Goal: Information Seeking & Learning: Learn about a topic

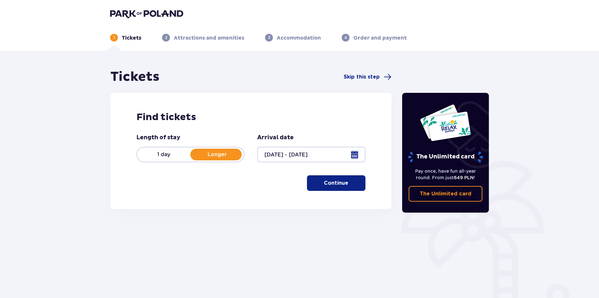
click at [340, 182] on p "Continue" at bounding box center [336, 183] width 24 height 7
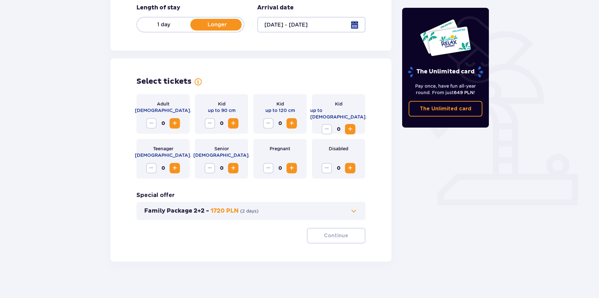
scroll to position [133, 0]
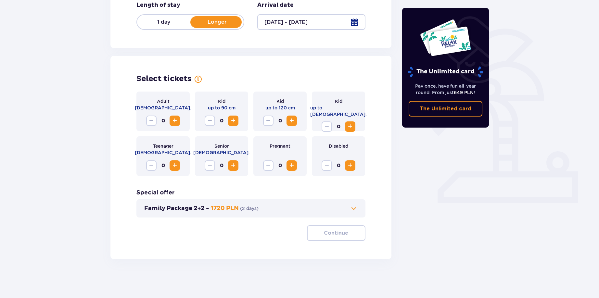
click at [175, 123] on span "Increase" at bounding box center [175, 121] width 8 height 8
click at [340, 241] on div "Select tickets Adult 18 - 65 y.o. 2 Kid up to 90 cm 0 Kid up to 120 cm 0 Kid up…" at bounding box center [250, 157] width 281 height 203
click at [348, 233] on span "button" at bounding box center [350, 233] width 8 height 8
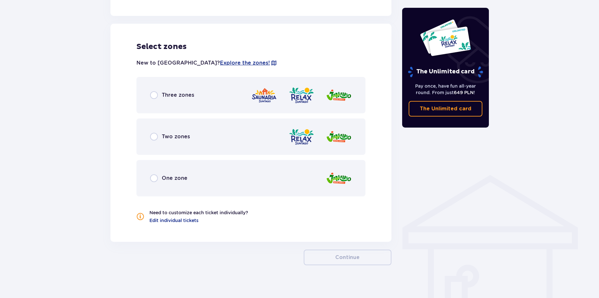
scroll to position [359, 0]
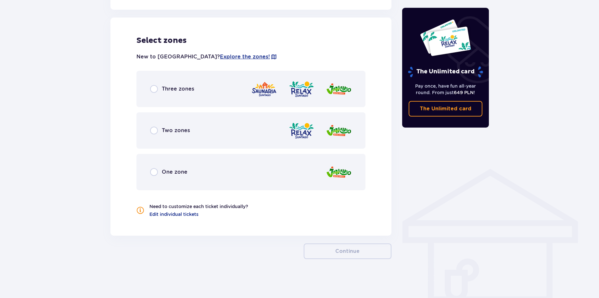
click at [181, 87] on span "Three zones" at bounding box center [178, 88] width 32 height 7
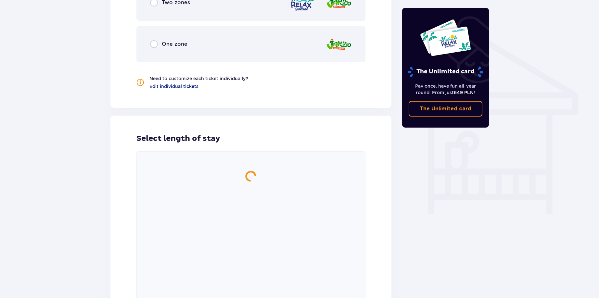
scroll to position [480, 0]
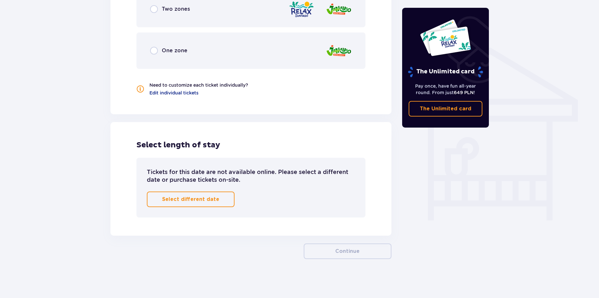
click at [205, 202] on p "Select different date" at bounding box center [190, 199] width 57 height 7
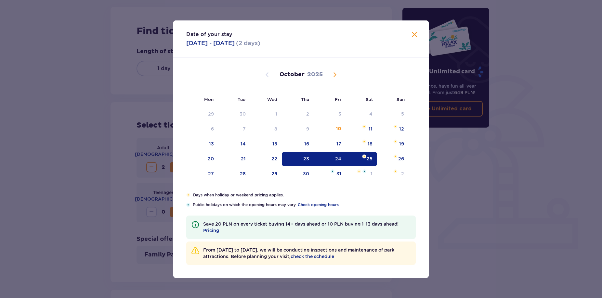
scroll to position [85, 0]
click at [352, 164] on div "25" at bounding box center [362, 159] width 32 height 14
click at [397, 159] on div "26" at bounding box center [393, 159] width 32 height 14
type input "25.10.25 - 26.10.25"
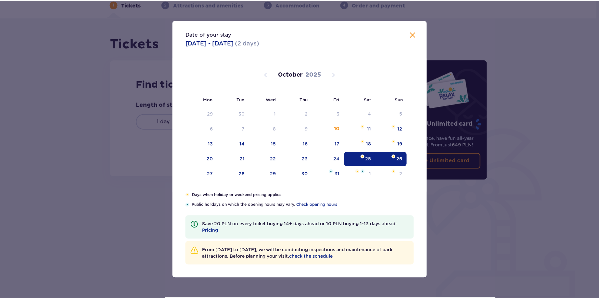
scroll to position [33, 0]
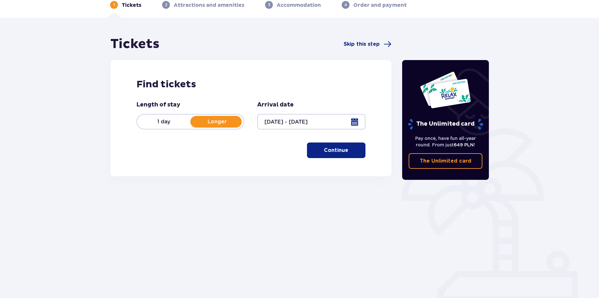
click at [349, 156] on button "Continue" at bounding box center [336, 151] width 58 height 16
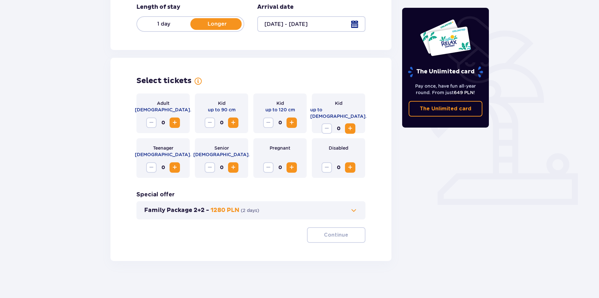
scroll to position [133, 0]
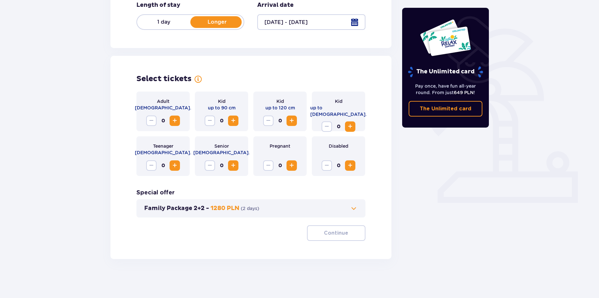
click at [177, 120] on span "Increase" at bounding box center [175, 121] width 8 height 8
click at [178, 120] on span "Increase" at bounding box center [175, 121] width 8 height 8
click at [323, 239] on button "Continue" at bounding box center [336, 234] width 58 height 16
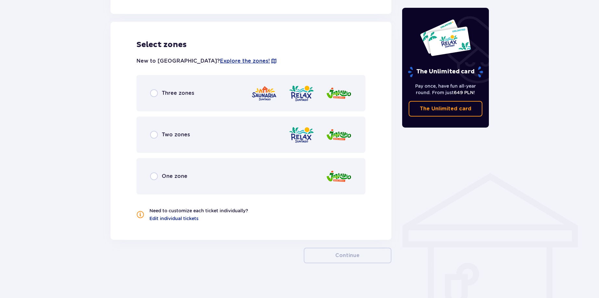
scroll to position [359, 0]
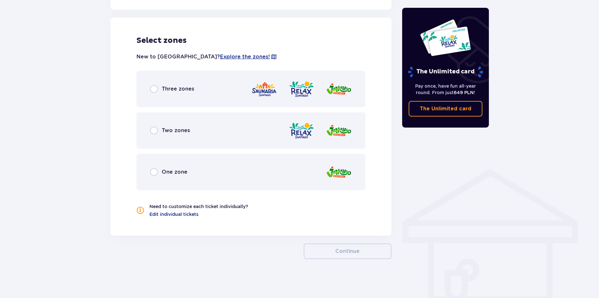
click at [176, 95] on div "Three zones" at bounding box center [250, 89] width 229 height 36
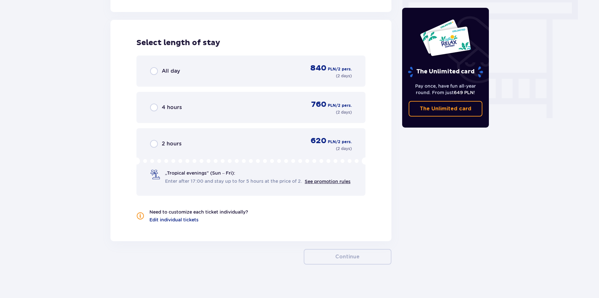
scroll to position [587, 0]
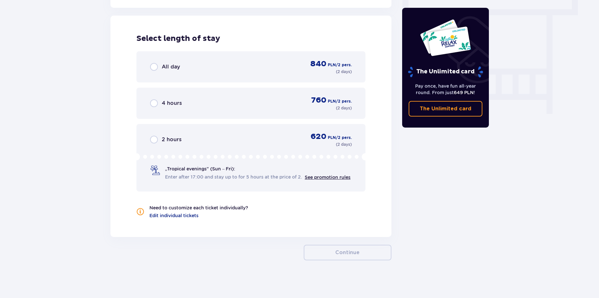
click at [183, 64] on div "All day 840 PLN / 2 pers. ( 2 days )" at bounding box center [251, 67] width 202 height 16
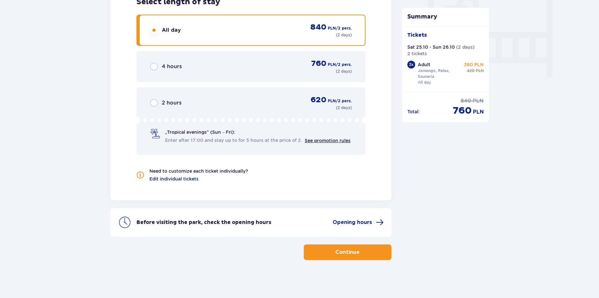
scroll to position [625, 0]
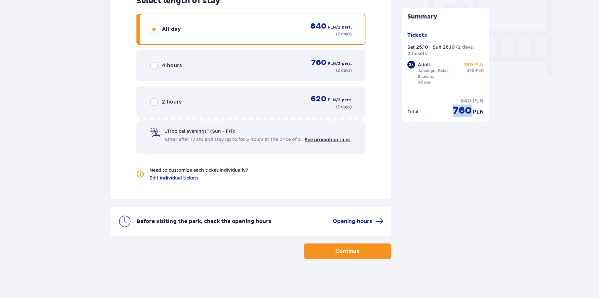
drag, startPoint x: 448, startPoint y: 110, endPoint x: 471, endPoint y: 112, distance: 23.2
click at [471, 112] on div "Total : regular price 840 PLN discounted price 760 PLN" at bounding box center [445, 106] width 77 height 19
copy span "760"
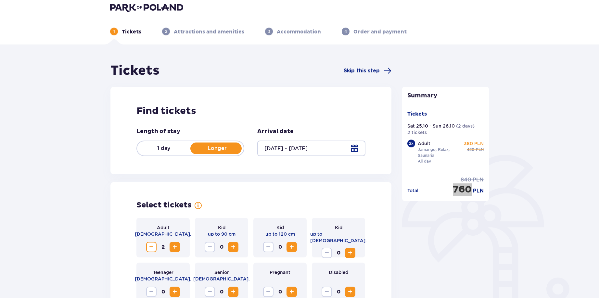
scroll to position [0, 0]
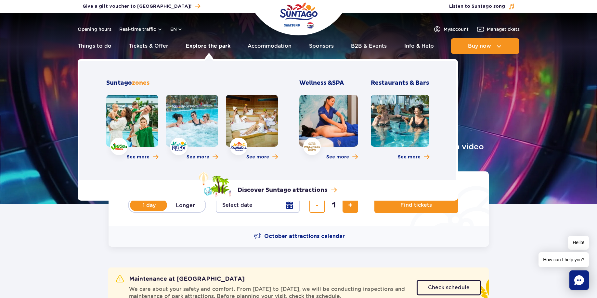
click at [205, 45] on link "Explore the park" at bounding box center [208, 46] width 45 height 16
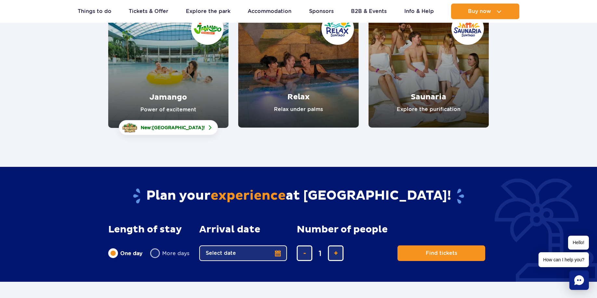
scroll to position [62, 0]
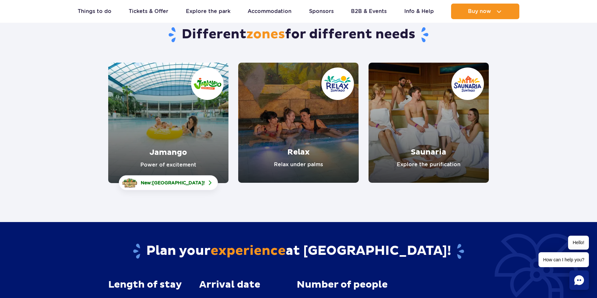
click at [99, 133] on section "Different zones for different needs Jamango Power of excitement New: Crocodile …" at bounding box center [298, 97] width 597 height 173
click at [175, 122] on link "Jamango" at bounding box center [168, 123] width 120 height 121
click at [335, 152] on link "Relax" at bounding box center [298, 123] width 120 height 120
click at [396, 121] on link "Saunaria" at bounding box center [428, 123] width 120 height 120
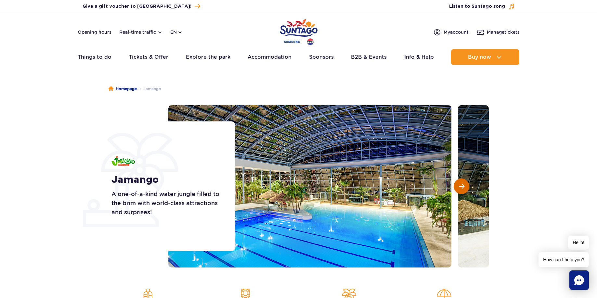
click at [465, 181] on button "Next slide" at bounding box center [462, 187] width 16 height 16
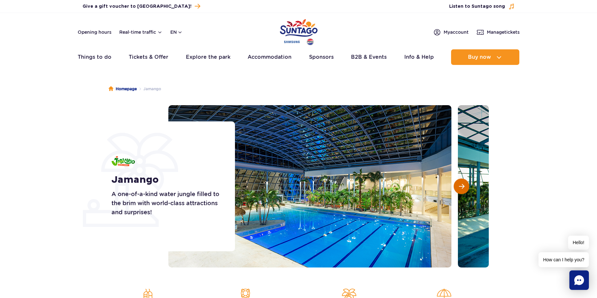
click at [466, 181] on button "Next slide" at bounding box center [462, 187] width 16 height 16
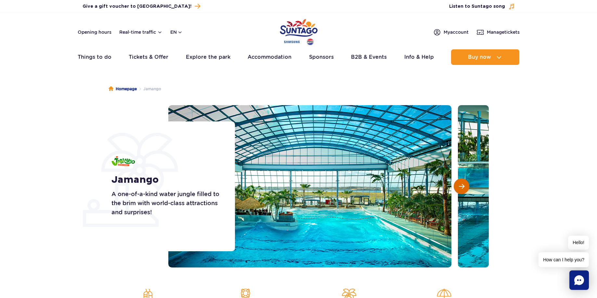
click at [466, 181] on button "Next slide" at bounding box center [462, 187] width 16 height 16
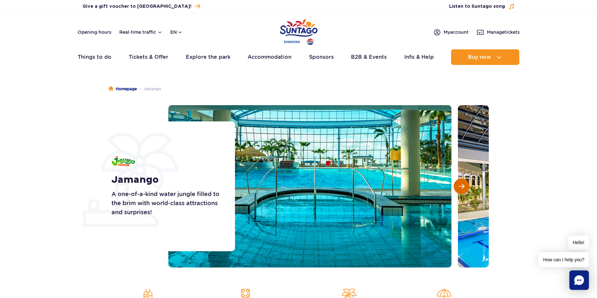
click at [466, 181] on button "Next slide" at bounding box center [462, 187] width 16 height 16
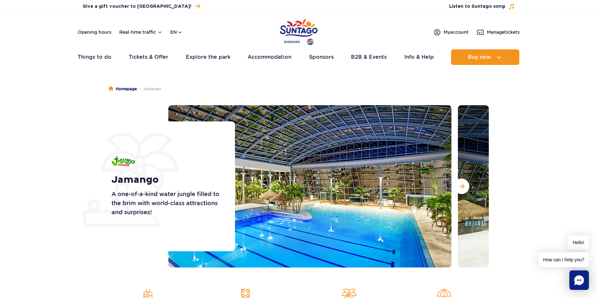
click at [466, 180] on div at bounding box center [328, 186] width 320 height 162
click at [466, 183] on button "Next slide" at bounding box center [462, 187] width 16 height 16
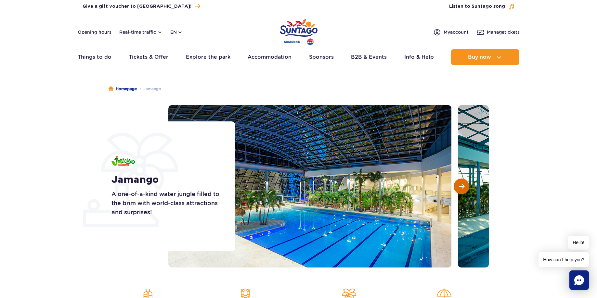
click at [466, 182] on button "Next slide" at bounding box center [462, 187] width 16 height 16
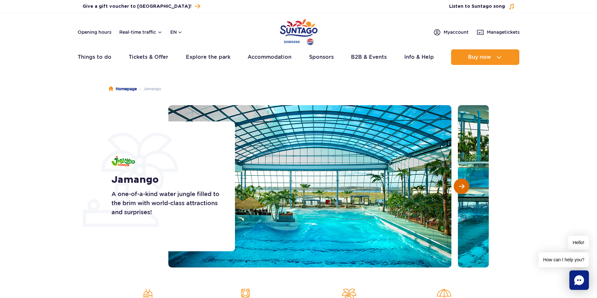
click at [465, 182] on button "Next slide" at bounding box center [462, 187] width 16 height 16
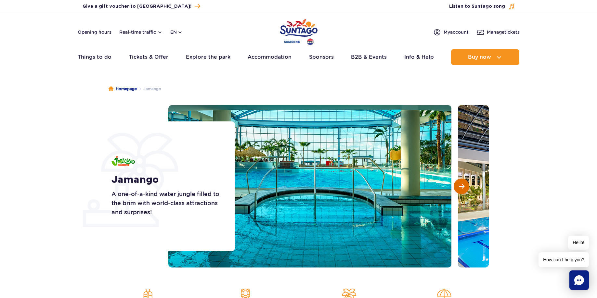
click at [465, 182] on button "Next slide" at bounding box center [462, 187] width 16 height 16
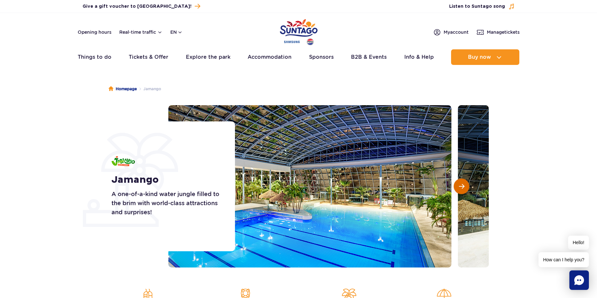
click at [466, 181] on button "Next slide" at bounding box center [462, 187] width 16 height 16
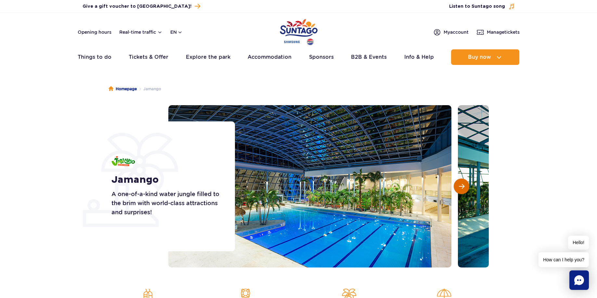
click at [466, 181] on button "Next slide" at bounding box center [462, 187] width 16 height 16
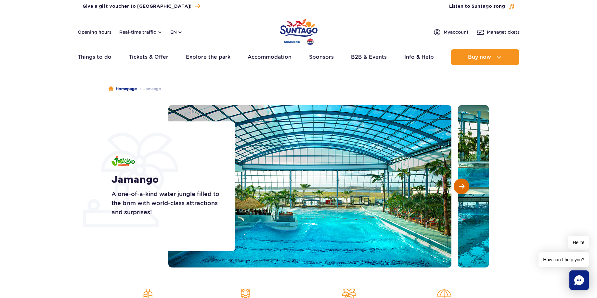
click at [466, 181] on button "Next slide" at bounding box center [462, 187] width 16 height 16
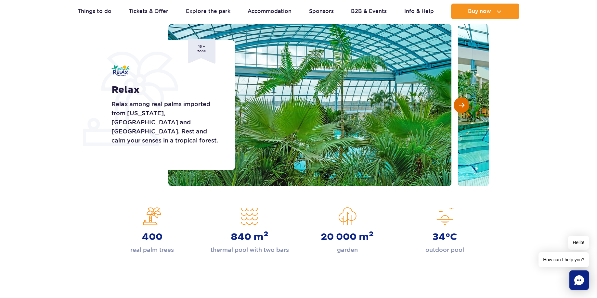
scroll to position [78, 0]
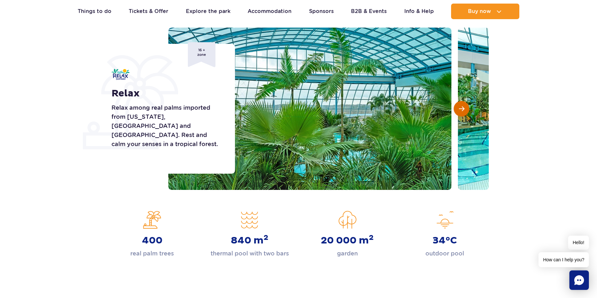
click at [462, 111] on span "Next slide" at bounding box center [462, 109] width 6 height 6
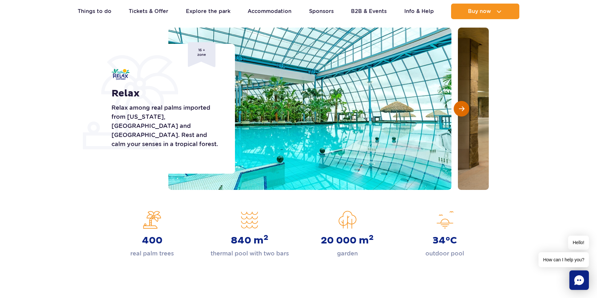
click at [462, 111] on span "Next slide" at bounding box center [462, 109] width 6 height 6
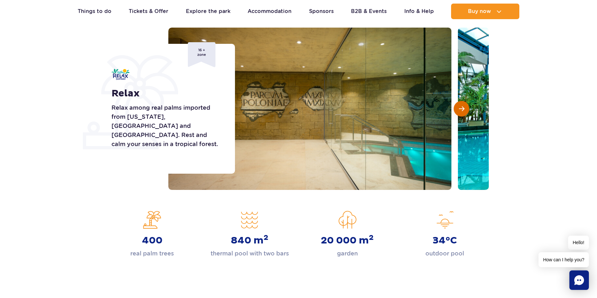
click at [462, 111] on span "Next slide" at bounding box center [462, 109] width 6 height 6
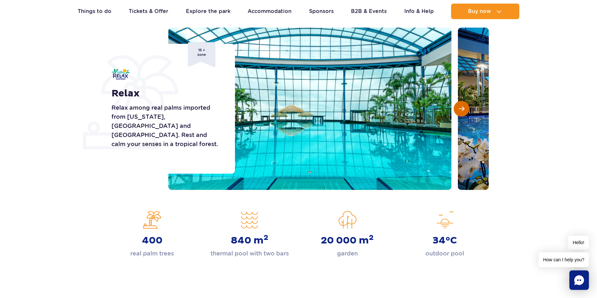
click at [462, 111] on span "Next slide" at bounding box center [462, 109] width 6 height 6
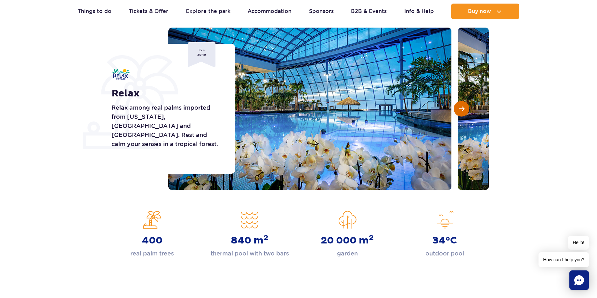
click at [462, 111] on span "Next slide" at bounding box center [462, 109] width 6 height 6
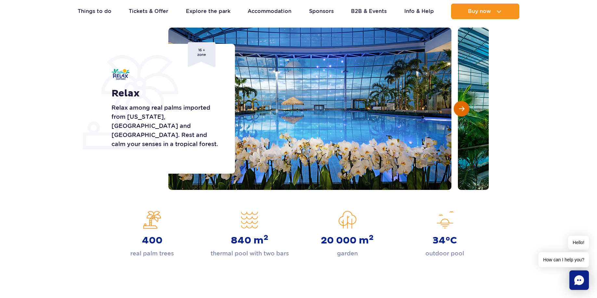
click at [462, 111] on span "Next slide" at bounding box center [462, 109] width 6 height 6
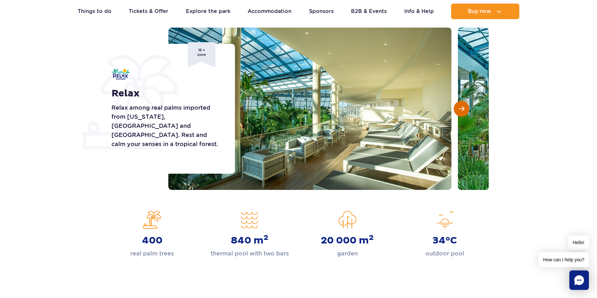
click at [462, 110] on span "Next slide" at bounding box center [462, 109] width 6 height 6
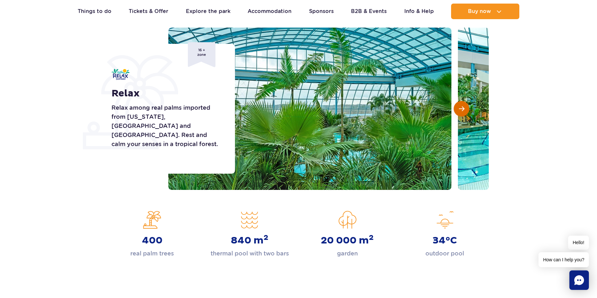
click at [462, 110] on span "Next slide" at bounding box center [462, 109] width 6 height 6
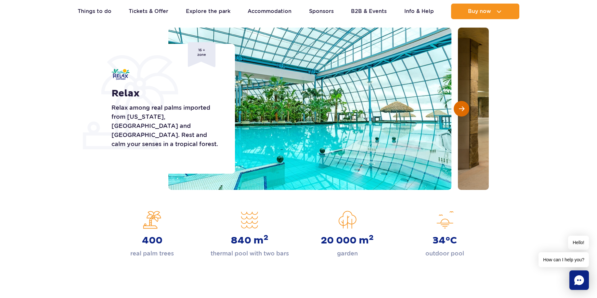
click at [462, 110] on span "Next slide" at bounding box center [462, 109] width 6 height 6
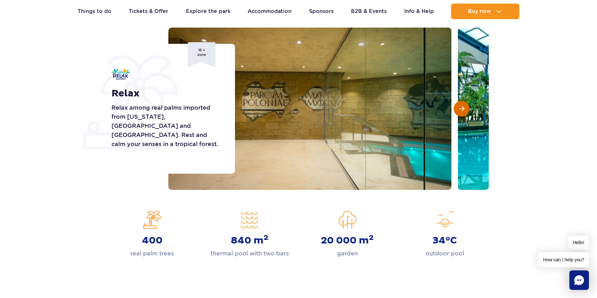
click at [462, 110] on span "Next slide" at bounding box center [462, 109] width 6 height 6
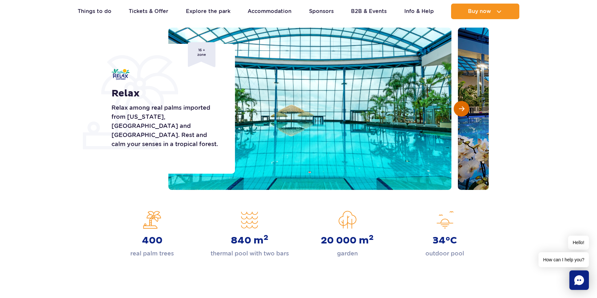
click at [462, 110] on span "Next slide" at bounding box center [462, 109] width 6 height 6
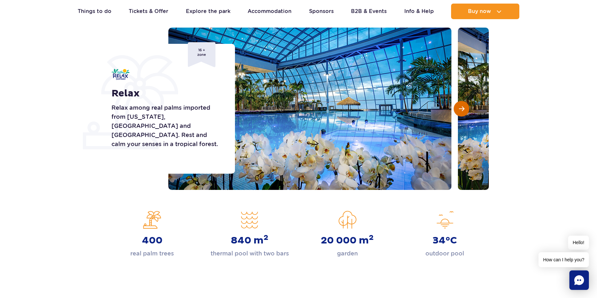
click at [462, 110] on span "Next slide" at bounding box center [462, 109] width 6 height 6
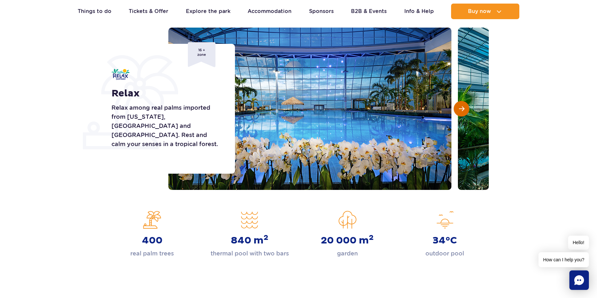
click at [463, 110] on span "Next slide" at bounding box center [462, 109] width 6 height 6
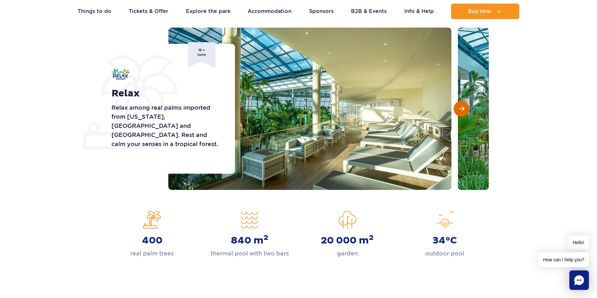
click at [463, 110] on span "Next slide" at bounding box center [462, 109] width 6 height 6
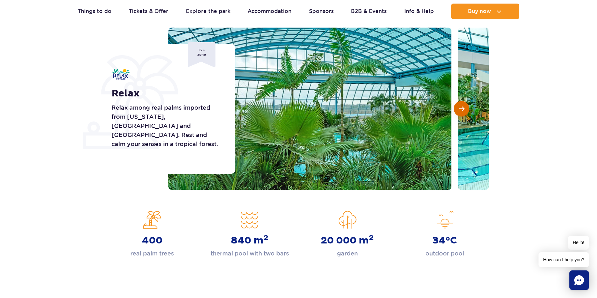
click at [463, 110] on span "Next slide" at bounding box center [462, 109] width 6 height 6
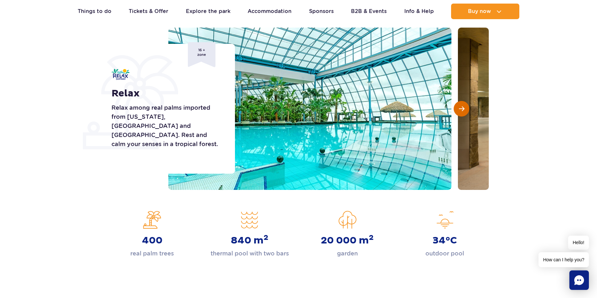
click at [464, 110] on button "Next slide" at bounding box center [462, 109] width 16 height 16
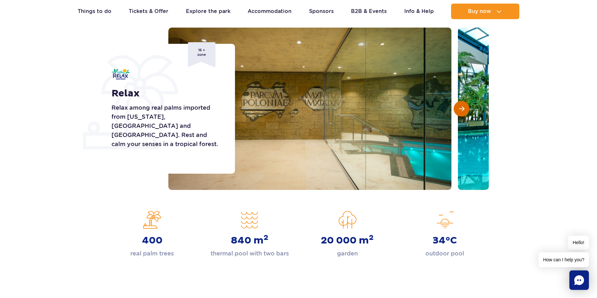
click at [465, 110] on button "Next slide" at bounding box center [462, 109] width 16 height 16
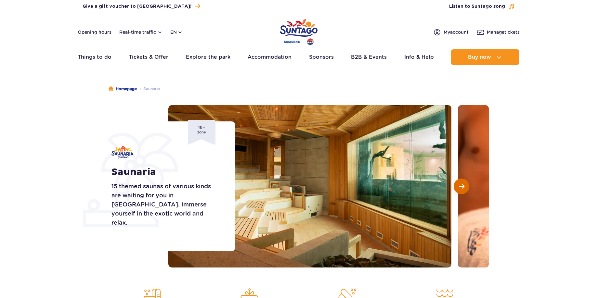
click at [460, 187] on span "Next slide" at bounding box center [462, 187] width 6 height 6
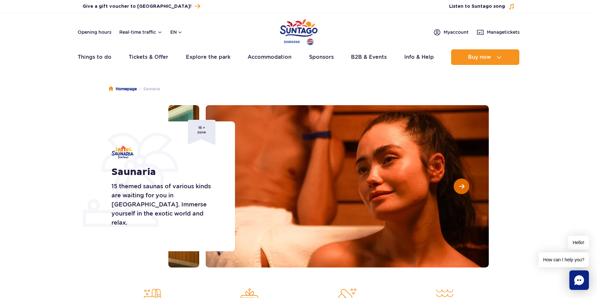
click at [460, 186] on span "Next slide" at bounding box center [462, 187] width 6 height 6
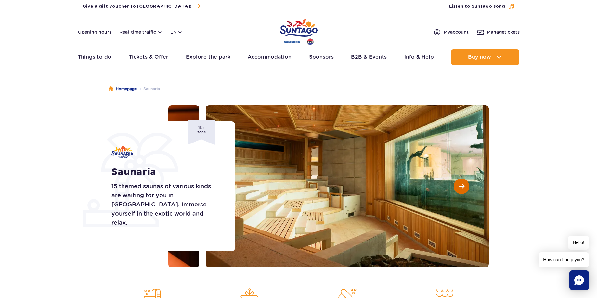
click at [460, 186] on span "Next slide" at bounding box center [462, 187] width 6 height 6
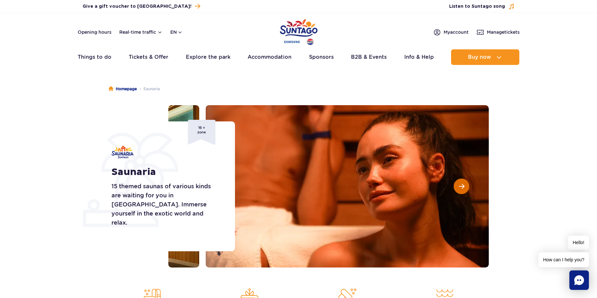
click at [460, 185] on span "Next slide" at bounding box center [462, 187] width 6 height 6
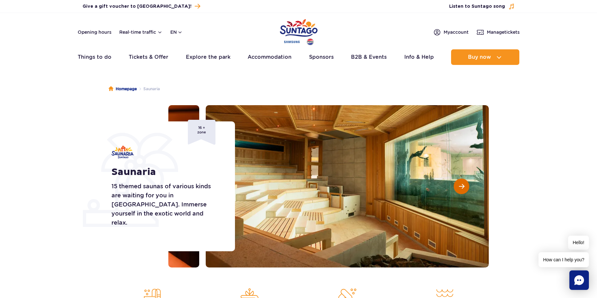
click at [460, 185] on span "Next slide" at bounding box center [462, 187] width 6 height 6
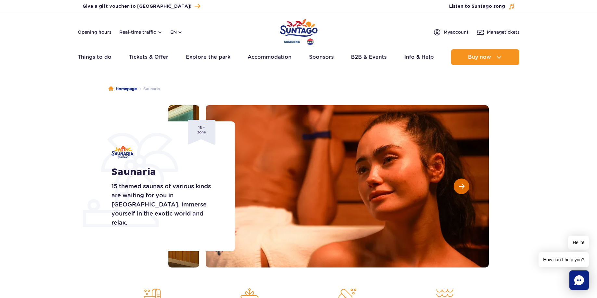
click at [460, 185] on span "Next slide" at bounding box center [462, 187] width 6 height 6
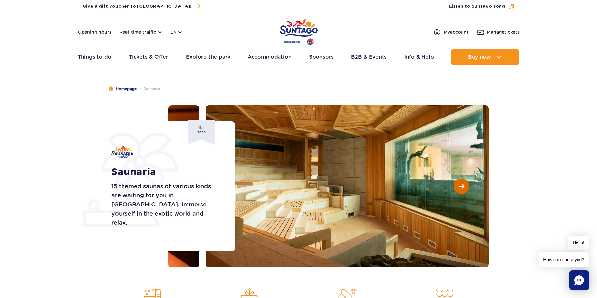
click at [461, 185] on span "Next slide" at bounding box center [462, 187] width 6 height 6
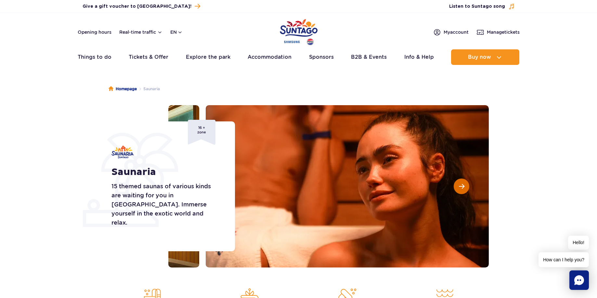
click at [461, 185] on span "Next slide" at bounding box center [462, 187] width 6 height 6
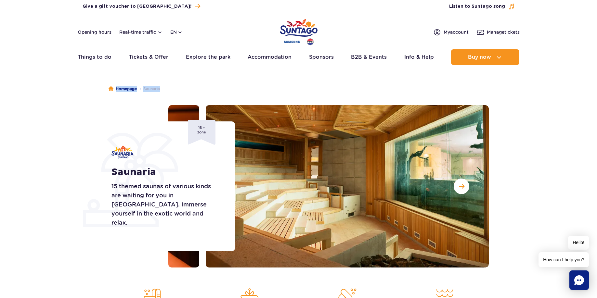
drag, startPoint x: 106, startPoint y: 76, endPoint x: 229, endPoint y: 100, distance: 125.4
click at [229, 100] on div "Homepage Saunaria Saunaria 15 themed saunas of various kinds are waiting for yo…" at bounding box center [298, 228] width 597 height 311
click at [156, 86] on li "Saunaria" at bounding box center [148, 89] width 23 height 6
click at [282, 74] on ul "Homepage Saunaria" at bounding box center [299, 89] width 380 height 32
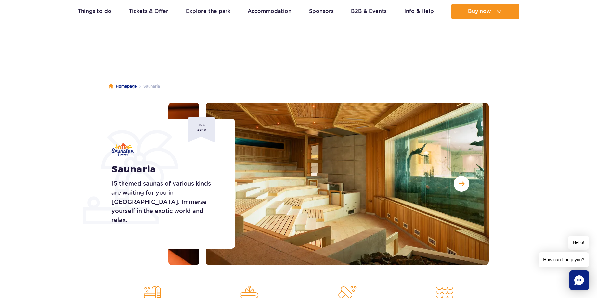
scroll to position [8, 0]
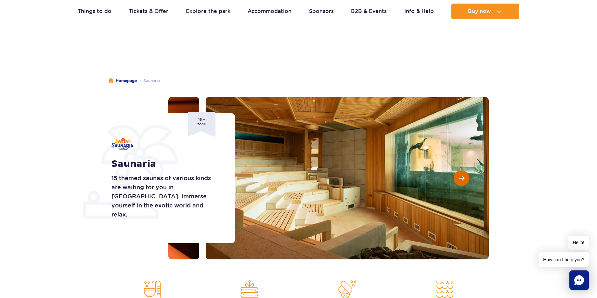
click at [463, 175] on button "Next slide" at bounding box center [462, 179] width 16 height 16
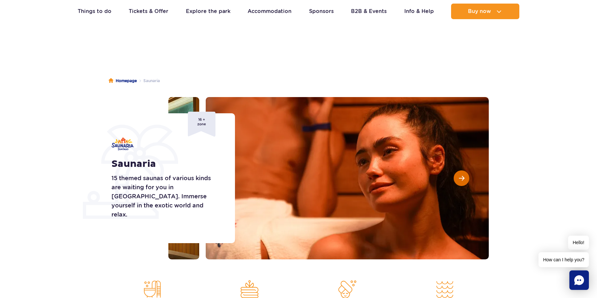
click at [463, 175] on span "Next slide" at bounding box center [462, 178] width 6 height 6
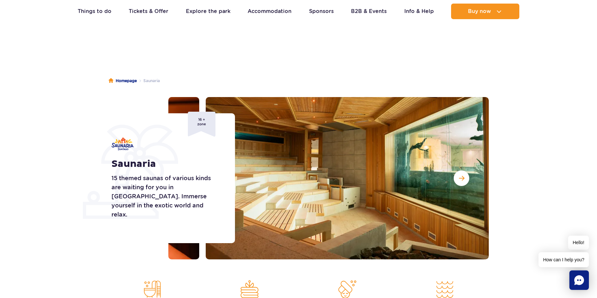
click at [523, 116] on section "Saunaria 15 themed saunas of various kinds are waiting for you in Saunaria. Imm…" at bounding box center [298, 178] width 597 height 162
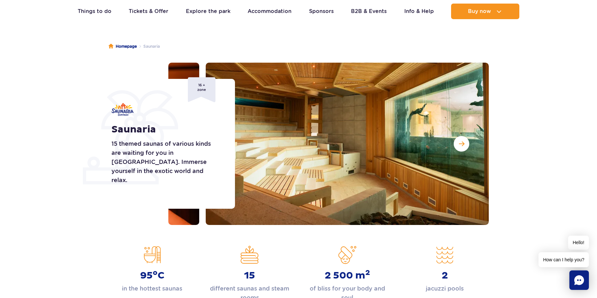
scroll to position [0, 0]
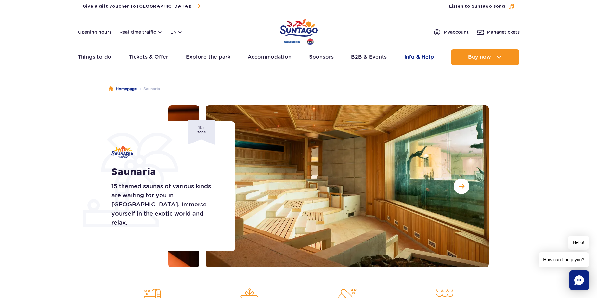
click at [419, 60] on link "Info & Help" at bounding box center [419, 57] width 30 height 16
